Goal: Task Accomplishment & Management: Manage account settings

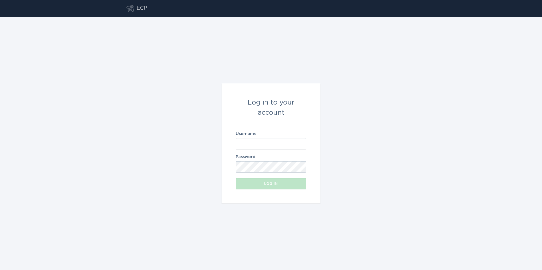
type input "[EMAIL_ADDRESS][PERSON_NAME][DOMAIN_NAME]"
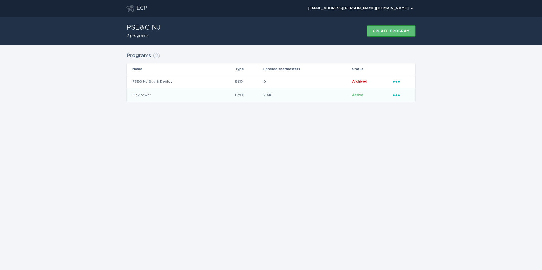
click at [396, 97] on icon "Ellipsis" at bounding box center [397, 94] width 8 height 5
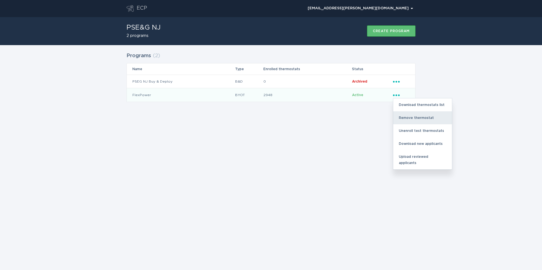
click at [407, 116] on div "Remove thermostat" at bounding box center [422, 117] width 59 height 13
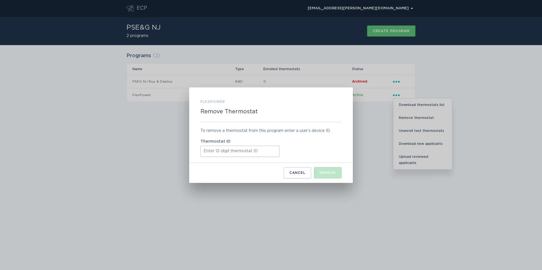
drag, startPoint x: 250, startPoint y: 148, endPoint x: 261, endPoint y: 157, distance: 14.6
click at [250, 148] on input "Thermostat ID" at bounding box center [239, 151] width 79 height 11
paste input "531672779469"
type input "531672779469"
click at [327, 174] on div "Remove" at bounding box center [327, 172] width 16 height 3
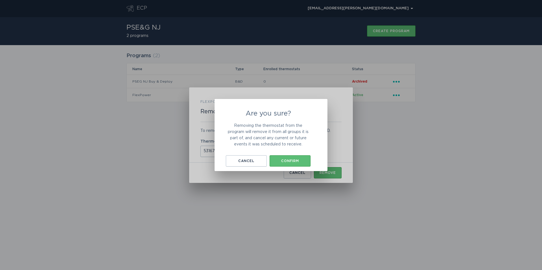
drag, startPoint x: 299, startPoint y: 163, endPoint x: 321, endPoint y: 161, distance: 21.5
click at [299, 163] on div "Confirm" at bounding box center [289, 160] width 35 height 3
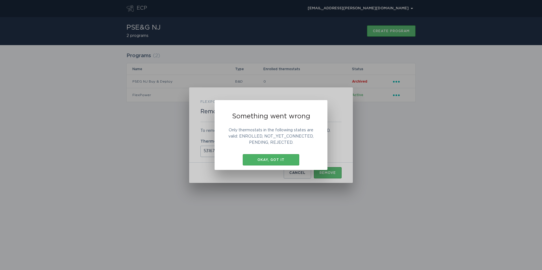
click at [277, 154] on div "Something went wrong Only thermostats in the following states are valid: ENROLL…" at bounding box center [270, 135] width 113 height 70
drag, startPoint x: 281, startPoint y: 158, endPoint x: 349, endPoint y: 151, distance: 68.4
click at [282, 158] on button "Okay, got it" at bounding box center [271, 159] width 56 height 11
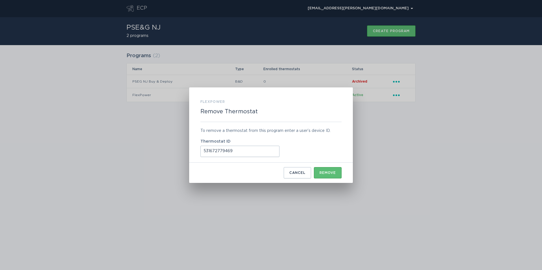
drag, startPoint x: 387, startPoint y: 151, endPoint x: 407, endPoint y: 98, distance: 56.0
click at [388, 150] on div "Something went wrong Only thermostats in the following states are valid: ENROLL…" at bounding box center [271, 135] width 542 height 270
click at [404, 7] on div "FlexPower Remove Thermostat To remove a thermostat from this program enter a us…" at bounding box center [271, 135] width 542 height 270
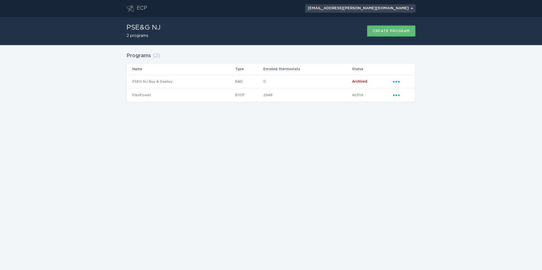
click at [398, 10] on div "[EMAIL_ADDRESS][PERSON_NAME][DOMAIN_NAME] Chevron" at bounding box center [360, 8] width 105 height 3
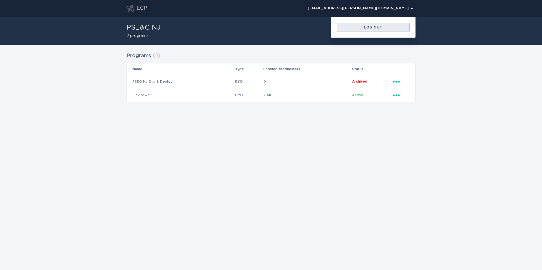
click at [386, 27] on div "Log out" at bounding box center [372, 27] width 67 height 3
